Goal: Transaction & Acquisition: Book appointment/travel/reservation

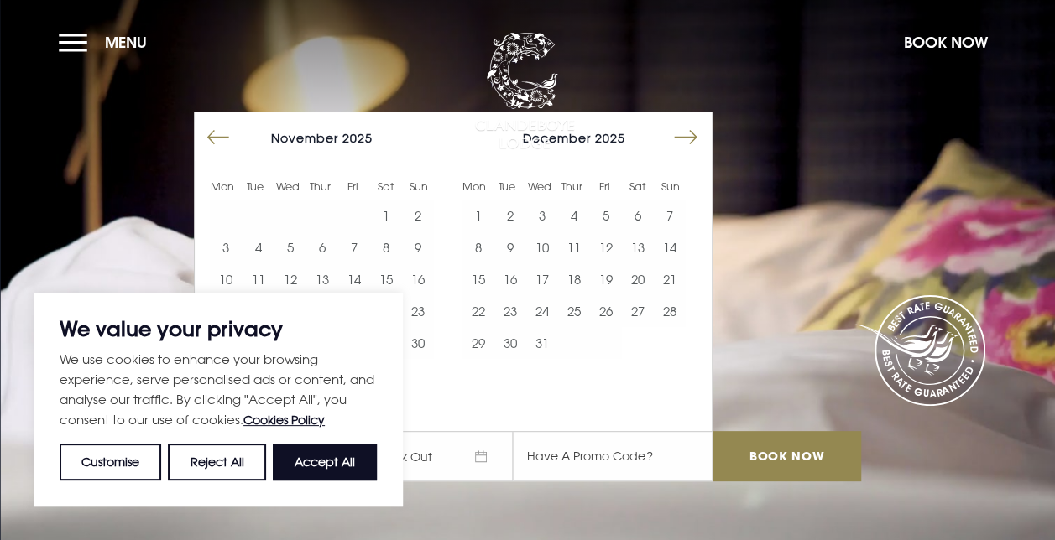
click at [553, 245] on button "10" at bounding box center [542, 248] width 32 height 32
click at [622, 248] on button "12" at bounding box center [606, 248] width 32 height 32
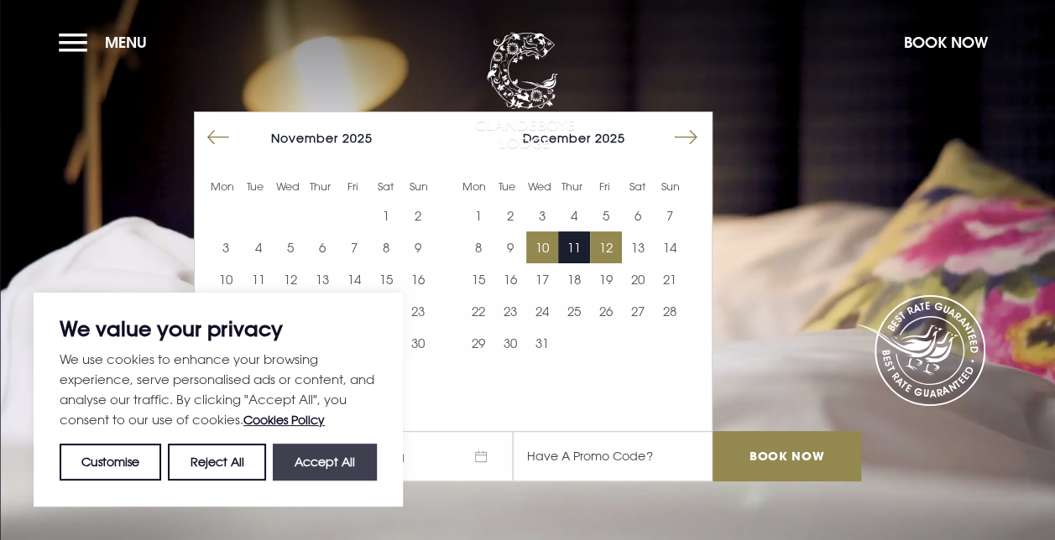
click at [318, 466] on button "Accept All" at bounding box center [325, 462] width 104 height 37
checkbox input "true"
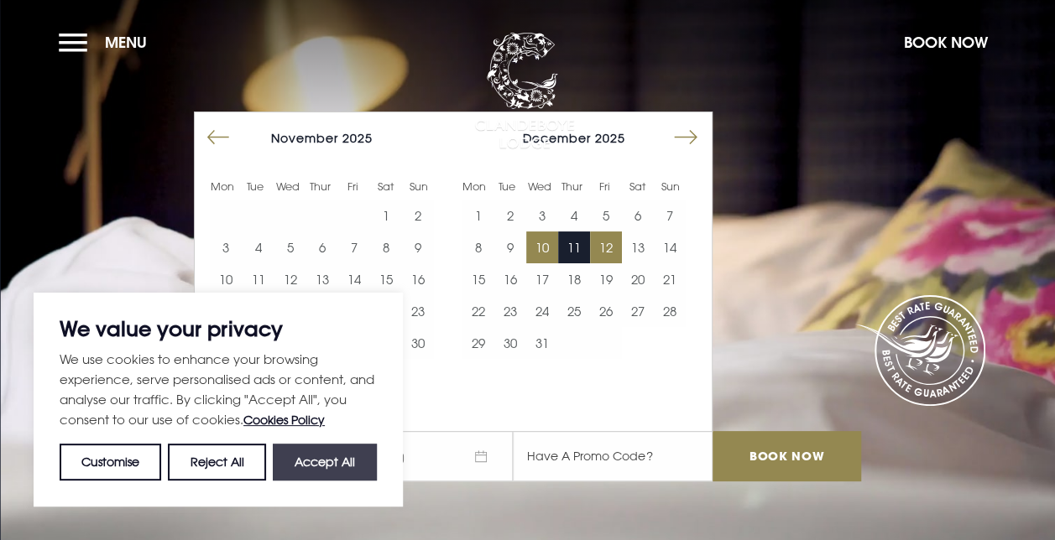
checkbox input "true"
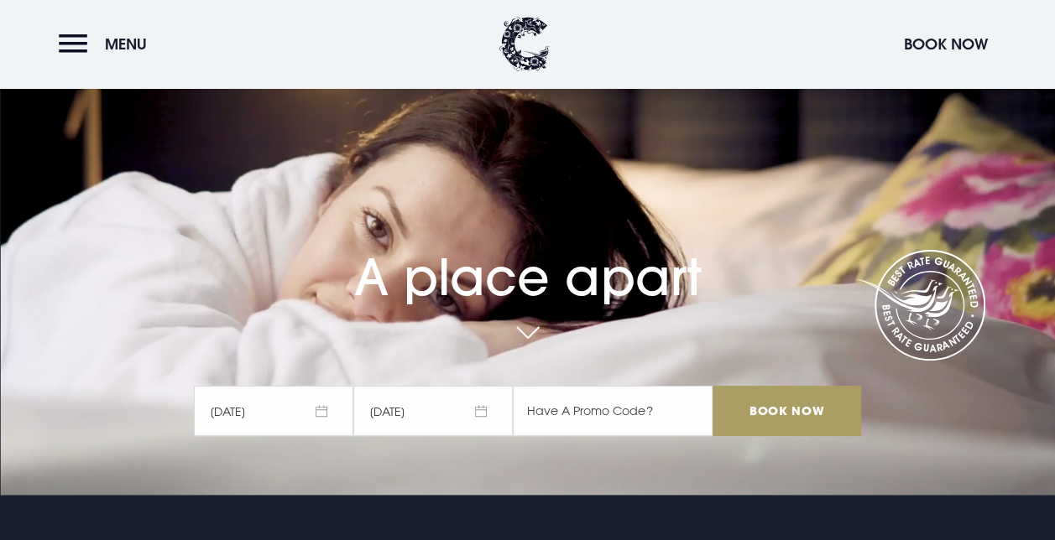
scroll to position [84, 0]
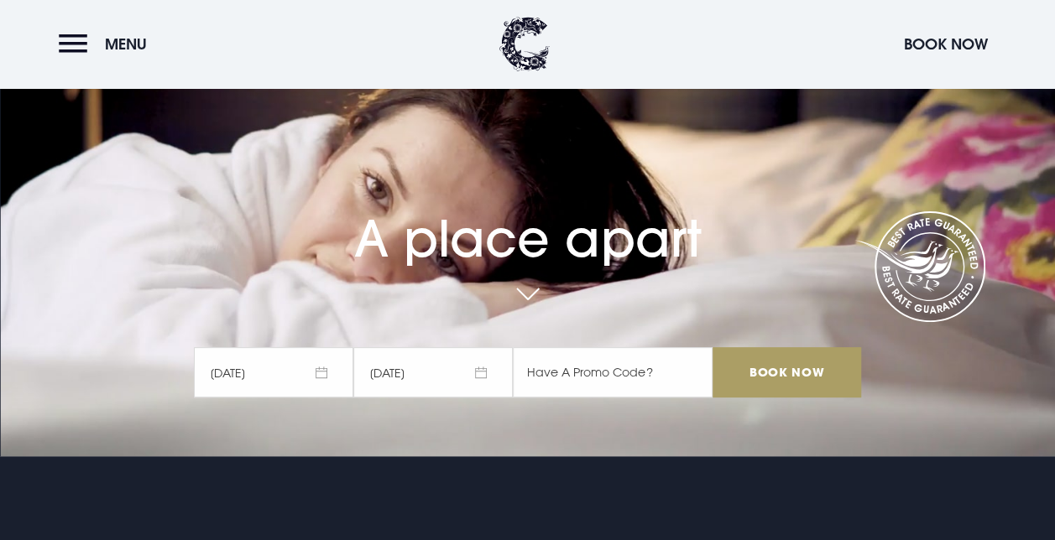
click at [814, 371] on input "Book Now" at bounding box center [786, 372] width 148 height 50
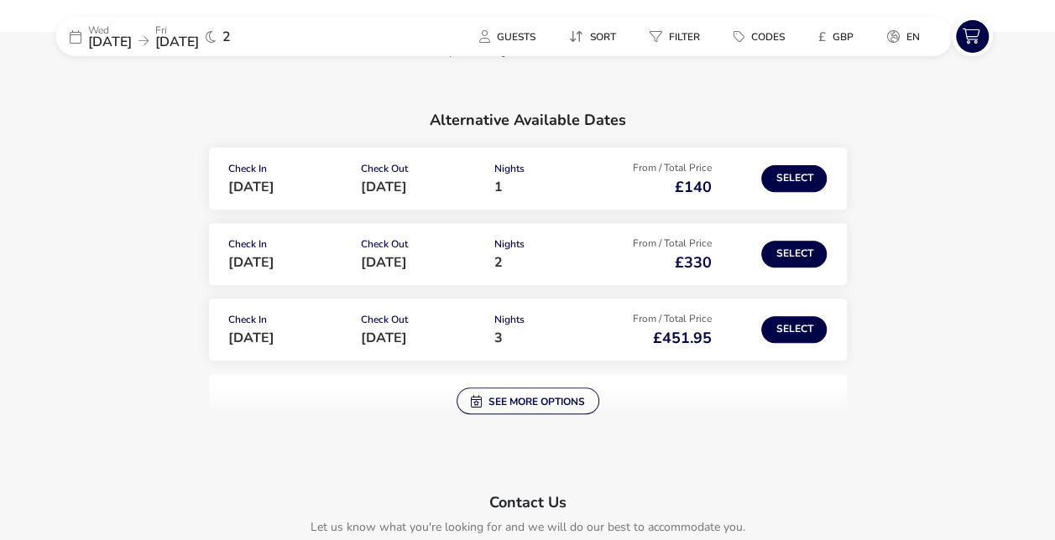
scroll to position [252, 0]
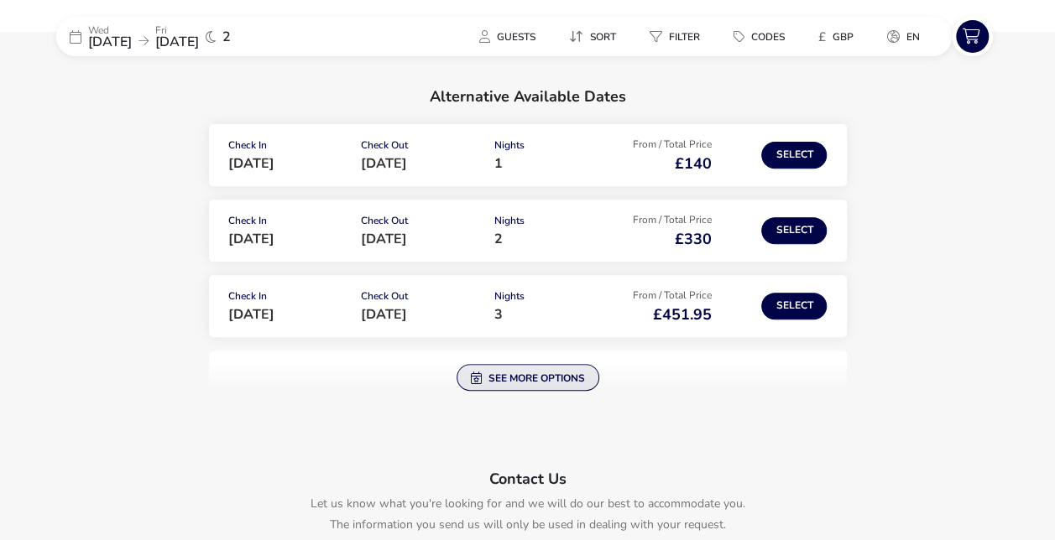
click at [527, 386] on button "See more options" at bounding box center [527, 377] width 143 height 27
